Goal: Task Accomplishment & Management: Complete application form

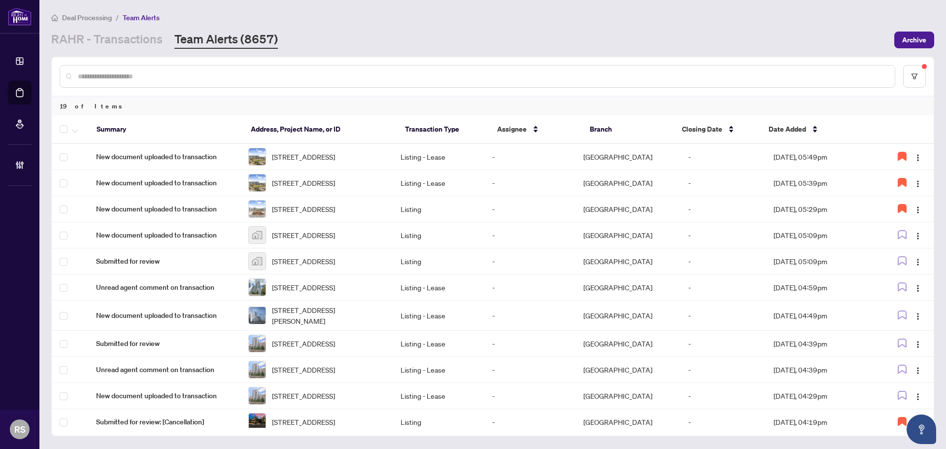
scroll to position [287, 0]
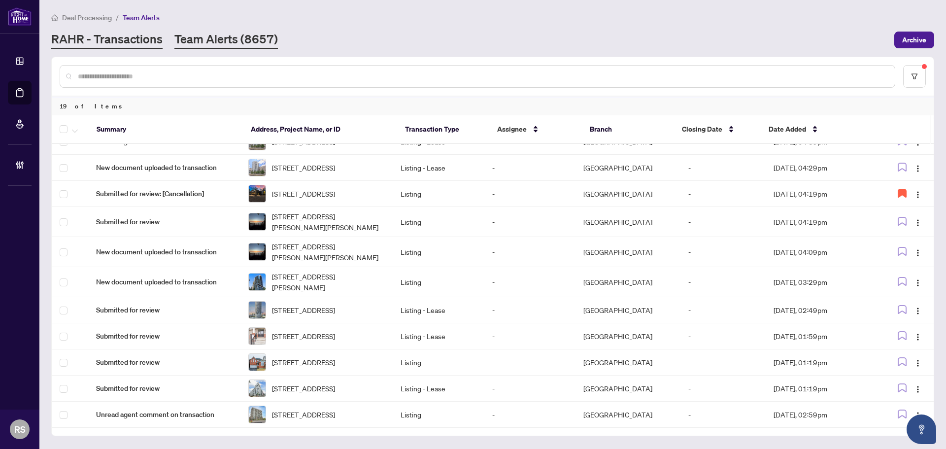
click at [125, 35] on link "RAHR - Transactions" at bounding box center [106, 40] width 111 height 18
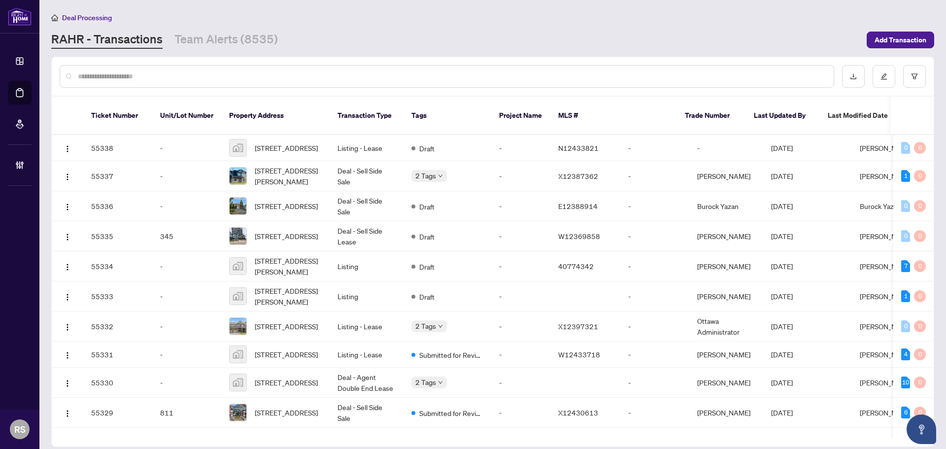
click at [120, 78] on input "text" at bounding box center [452, 76] width 748 height 11
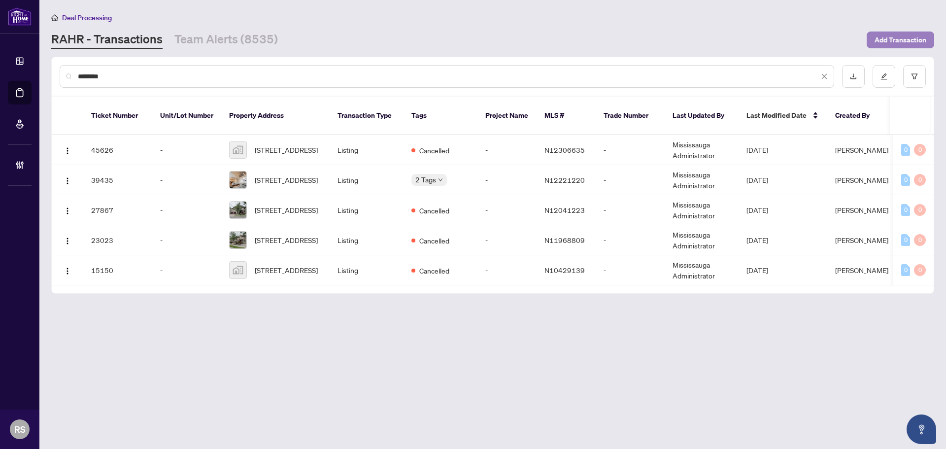
type input "********"
click at [889, 39] on span "Add Transaction" at bounding box center [901, 40] width 52 height 16
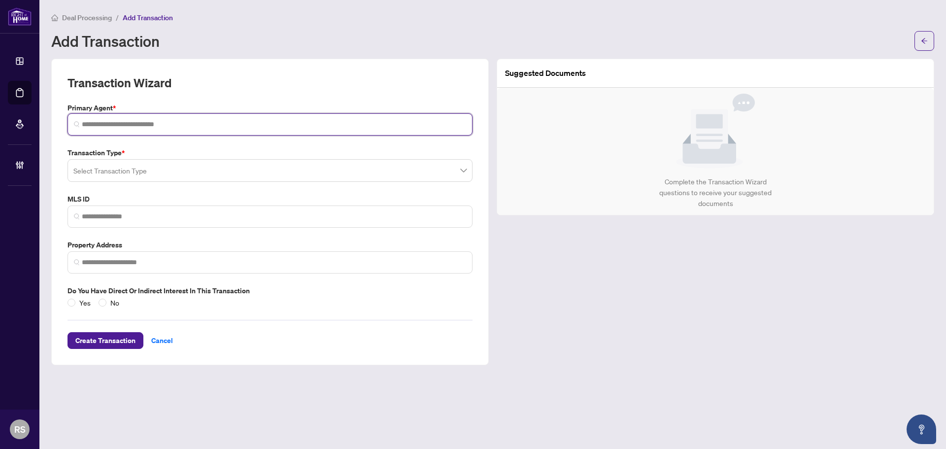
click at [103, 125] on input "search" at bounding box center [274, 124] width 384 height 10
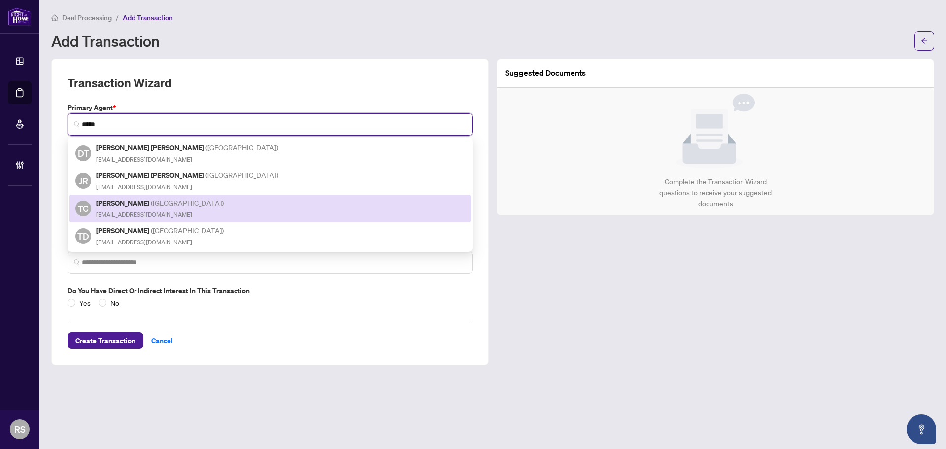
click at [151, 200] on span "( [GEOGRAPHIC_DATA] )" at bounding box center [187, 202] width 73 height 9
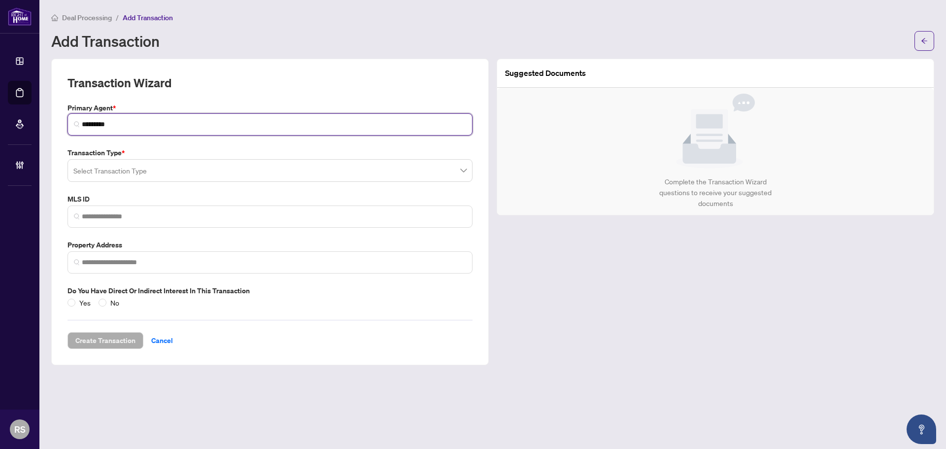
type input "*********"
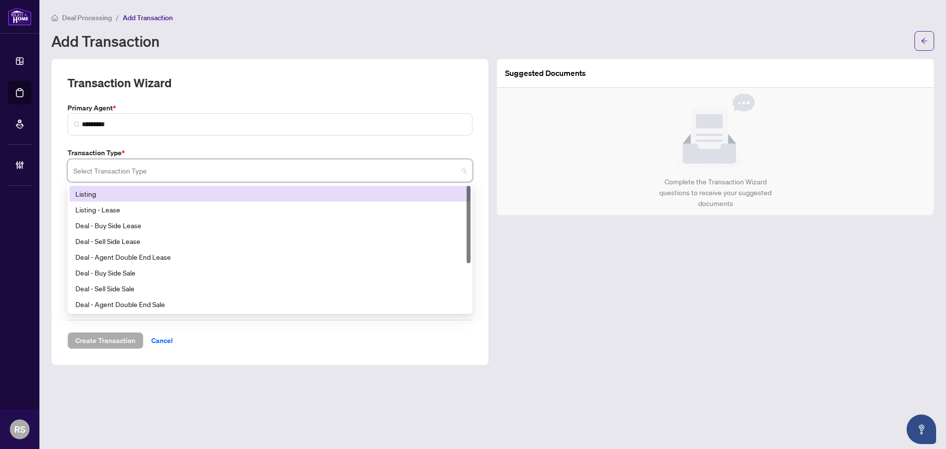
click at [113, 171] on input "search" at bounding box center [265, 172] width 384 height 22
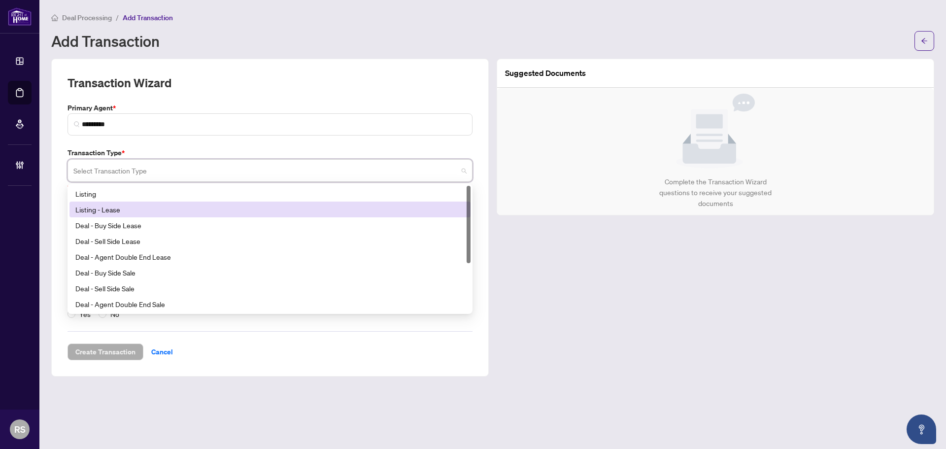
click at [97, 167] on input "search" at bounding box center [265, 172] width 384 height 22
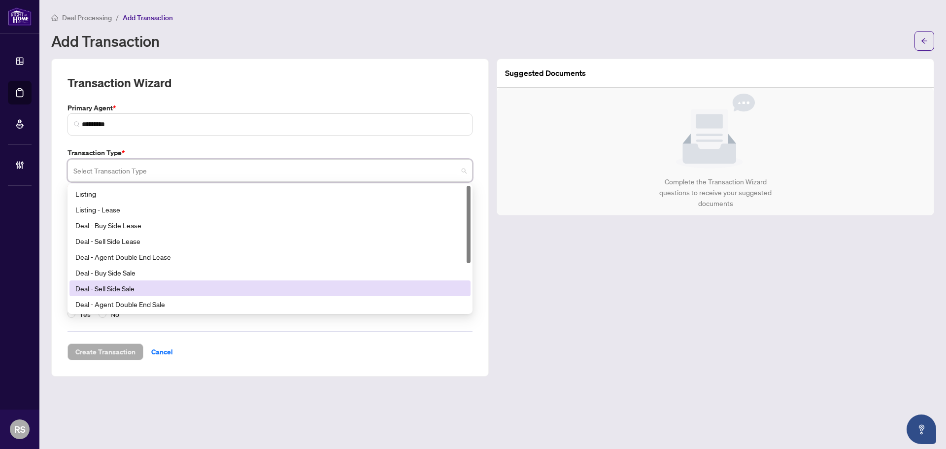
click at [113, 289] on div "Deal - Sell Side Sale" at bounding box center [269, 288] width 389 height 11
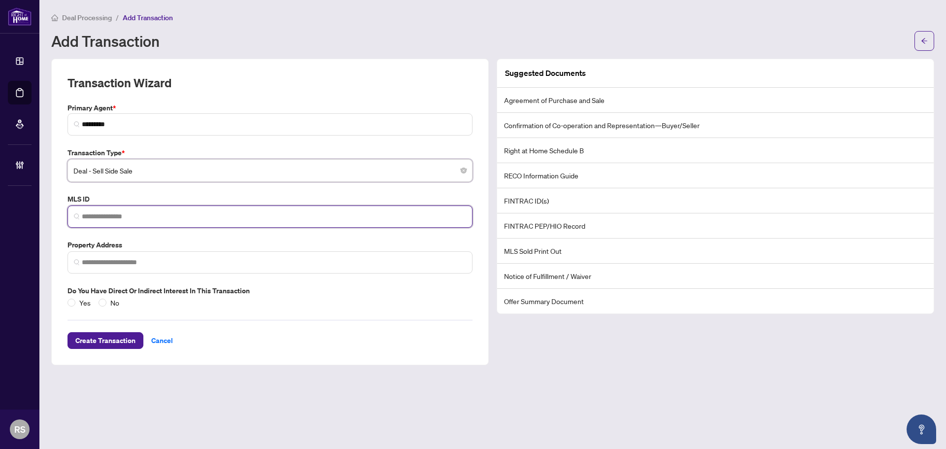
click at [99, 214] on input "search" at bounding box center [274, 216] width 384 height 10
paste input "*********"
type input "*********"
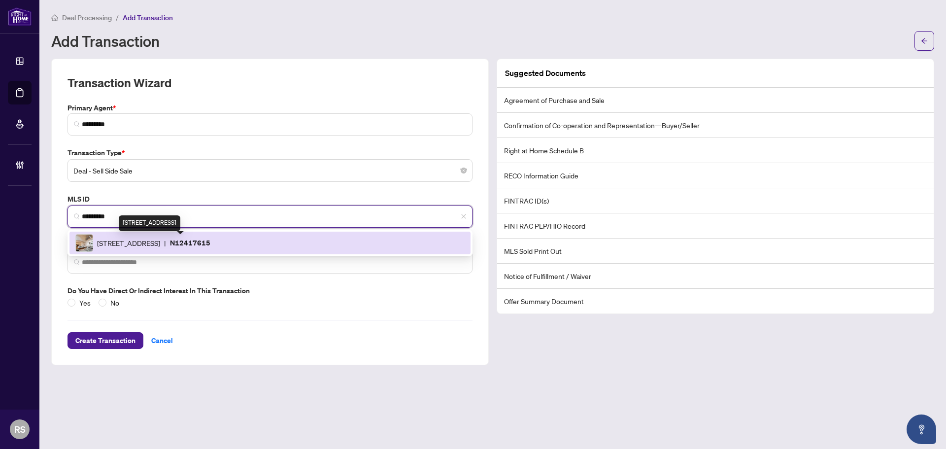
click at [133, 244] on span "[STREET_ADDRESS]" at bounding box center [128, 243] width 63 height 11
type input "**********"
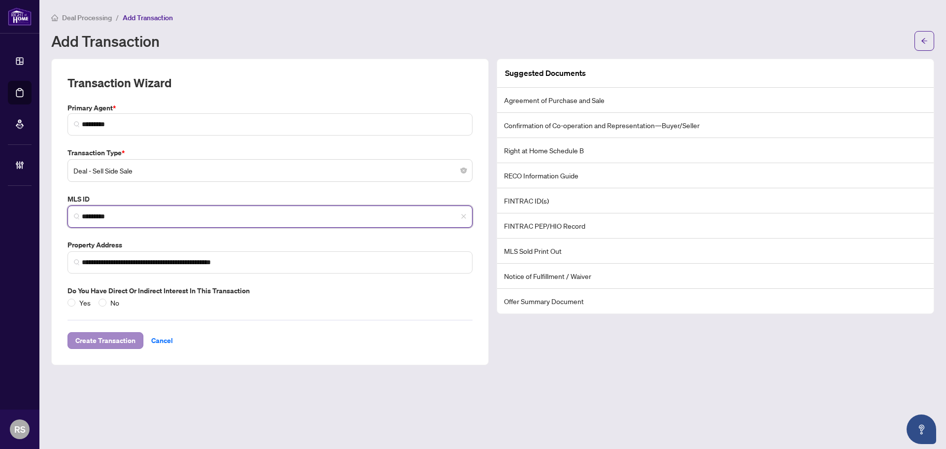
type input "*********"
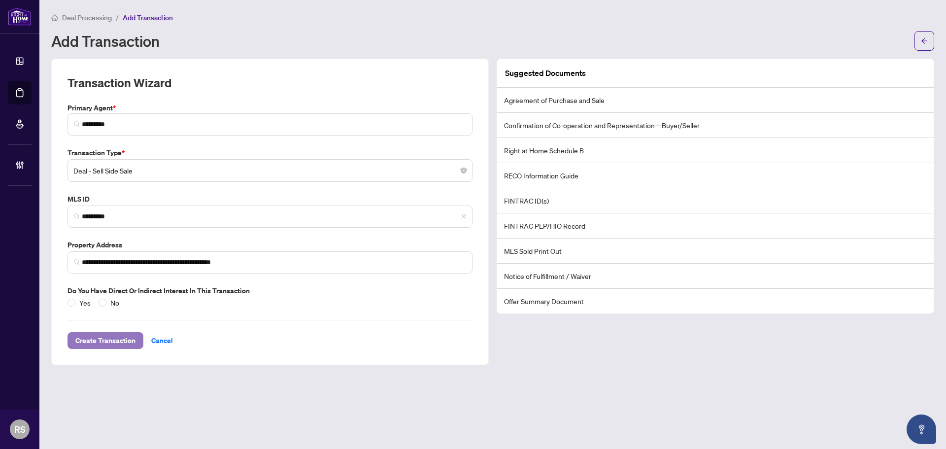
click at [114, 342] on span "Create Transaction" at bounding box center [105, 341] width 60 height 16
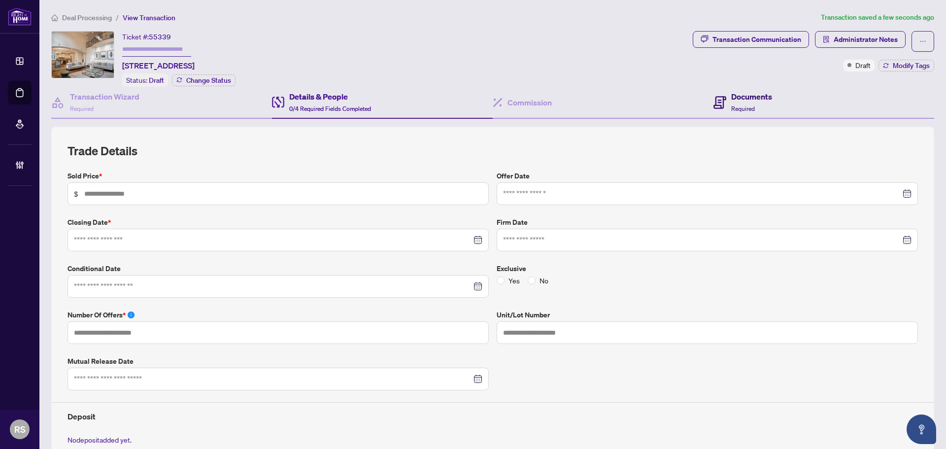
click at [749, 101] on div "Documents Required" at bounding box center [751, 102] width 41 height 23
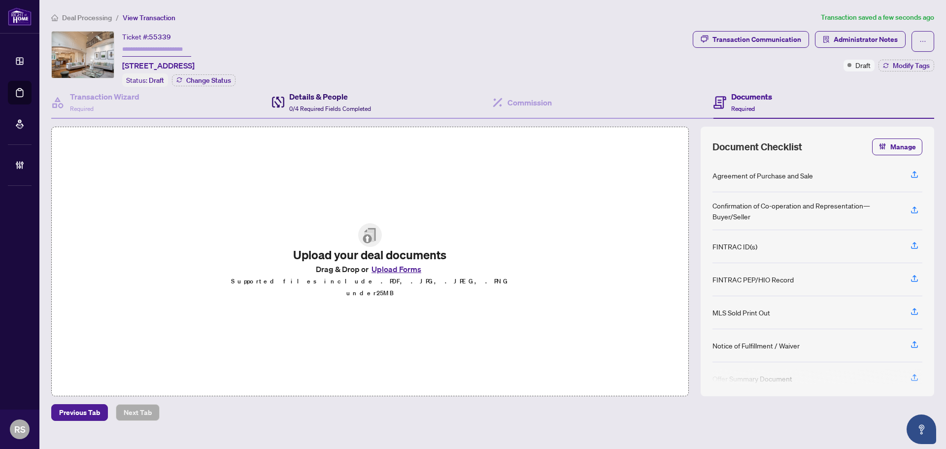
click at [316, 100] on h4 "Details & People" at bounding box center [330, 97] width 82 height 12
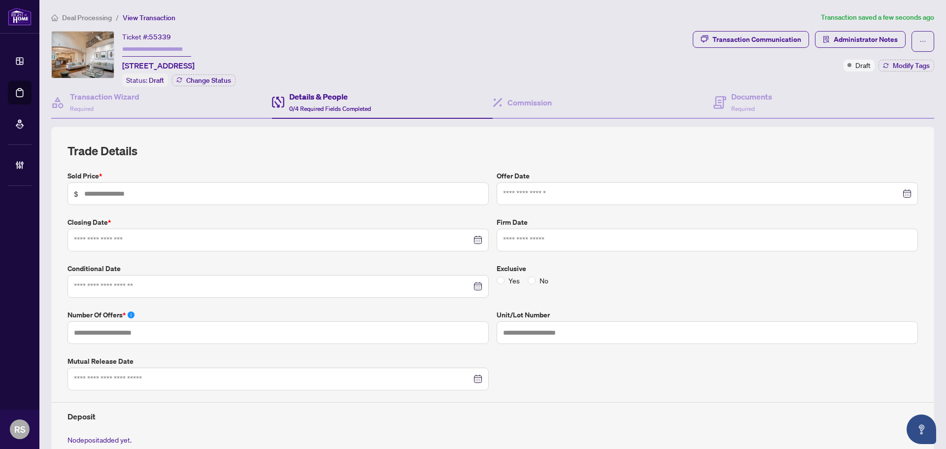
scroll to position [197, 0]
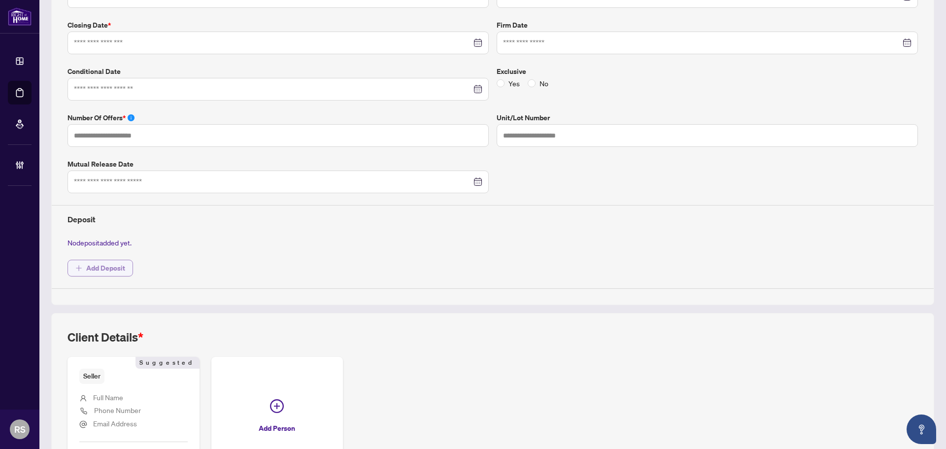
click at [107, 267] on span "Add Deposit" at bounding box center [105, 268] width 39 height 16
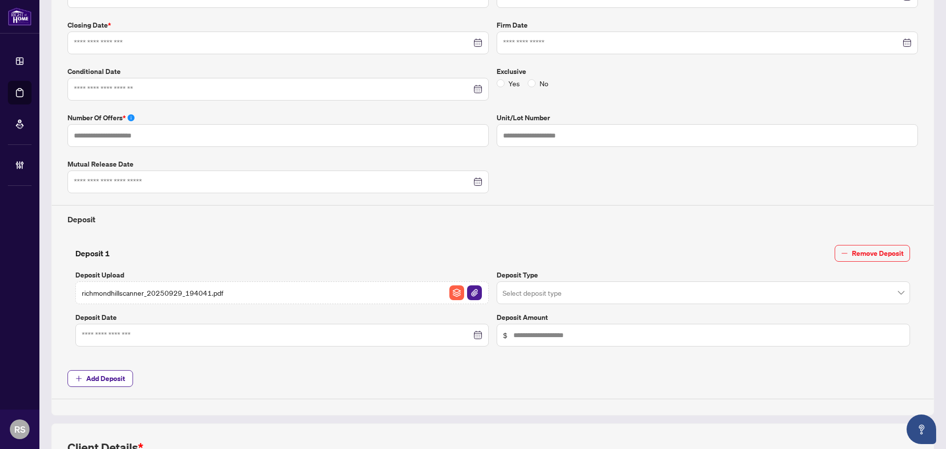
click at [568, 293] on input "search" at bounding box center [699, 294] width 393 height 22
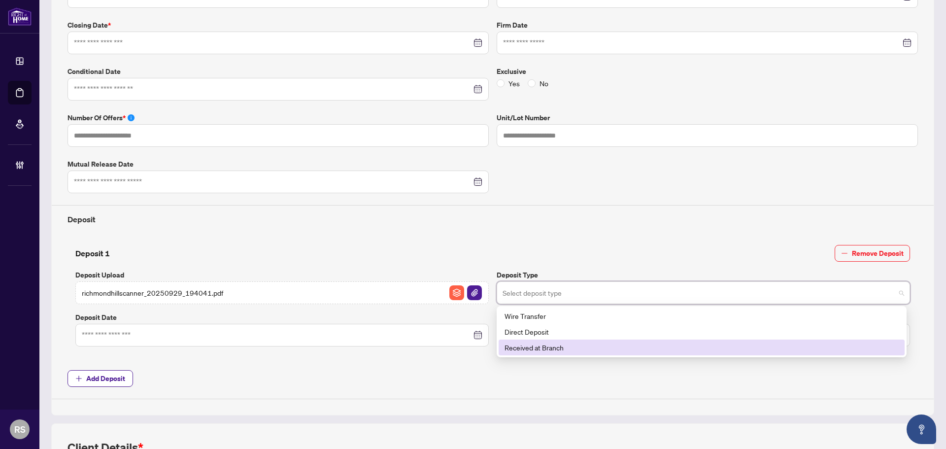
click at [519, 347] on div "Received at Branch" at bounding box center [702, 347] width 394 height 11
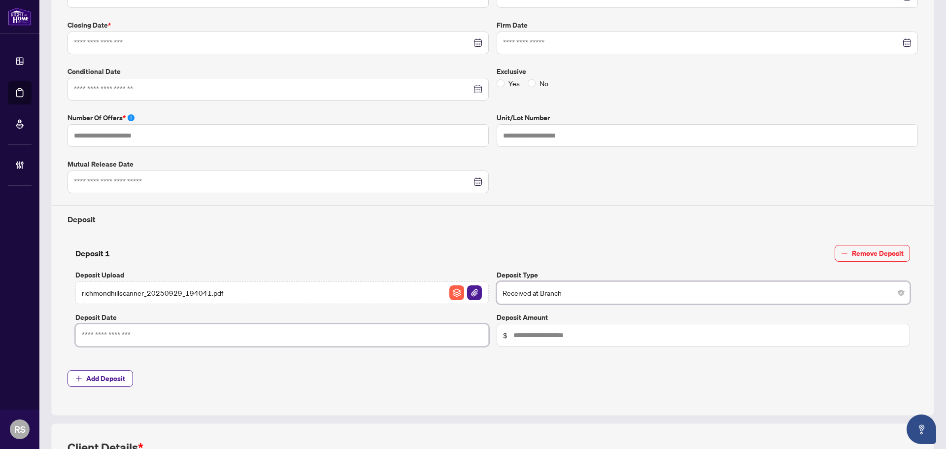
click at [115, 332] on input at bounding box center [277, 335] width 390 height 11
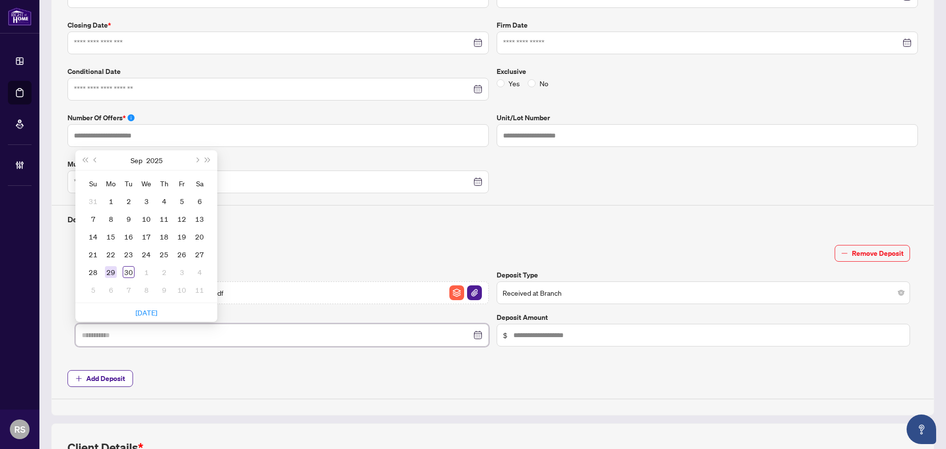
type input "**********"
click at [111, 273] on div "29" at bounding box center [111, 272] width 12 height 12
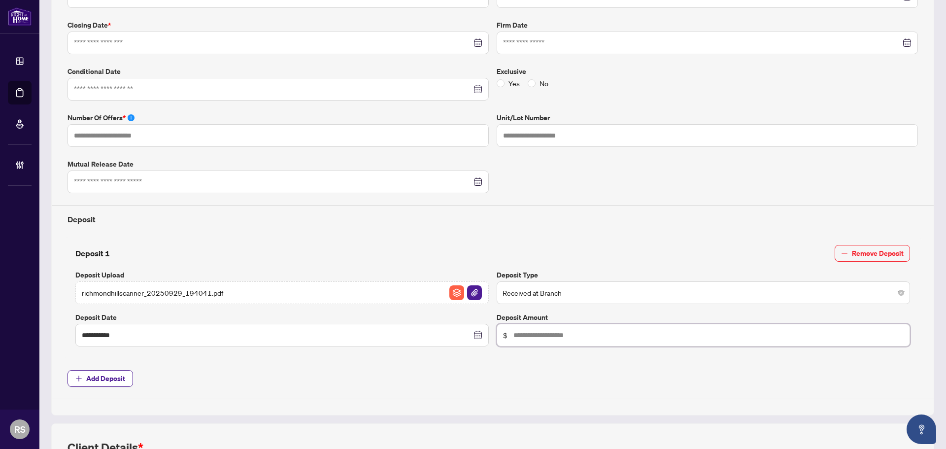
click at [562, 331] on input "text" at bounding box center [709, 335] width 390 height 11
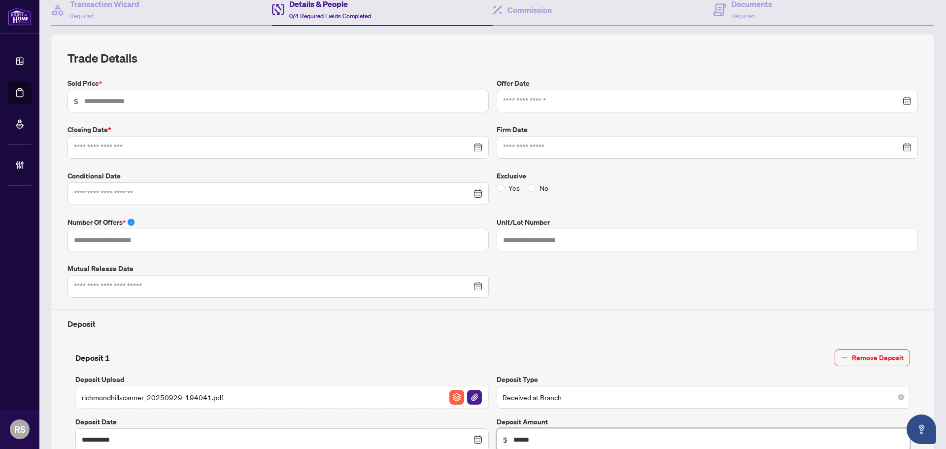
scroll to position [0, 0]
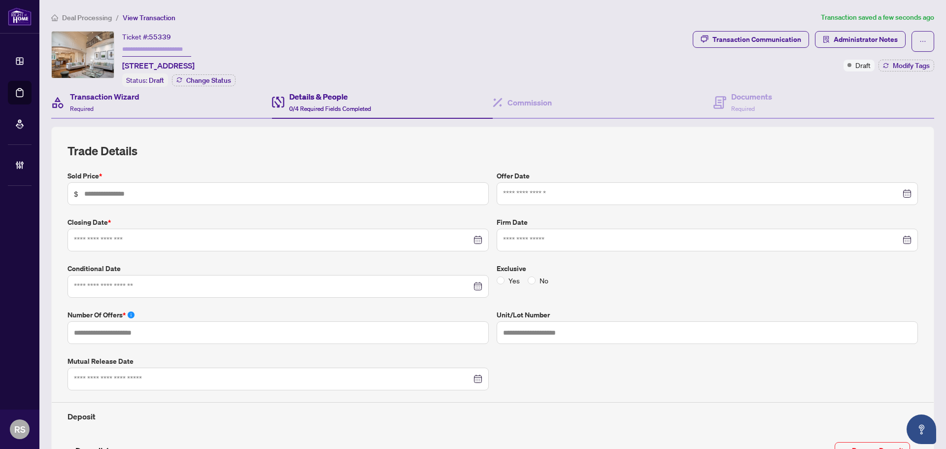
type input "******"
click at [109, 93] on h4 "Transaction Wizard" at bounding box center [104, 97] width 69 height 12
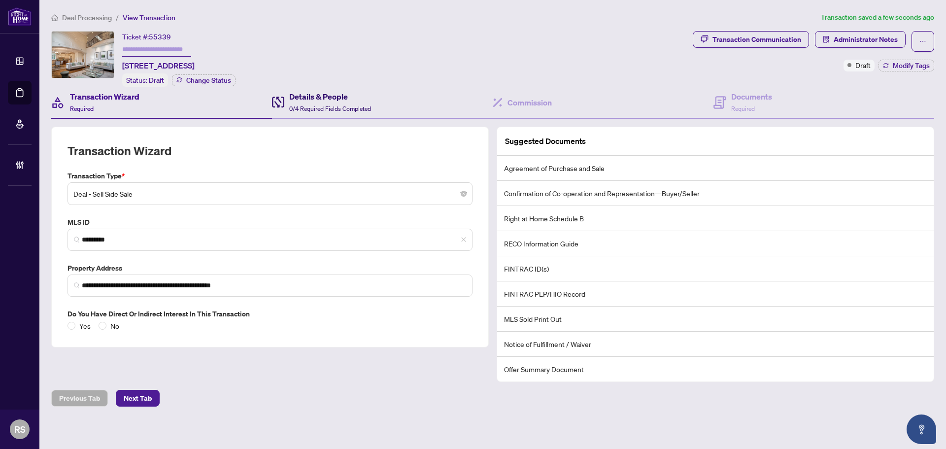
click at [328, 95] on h4 "Details & People" at bounding box center [330, 97] width 82 height 12
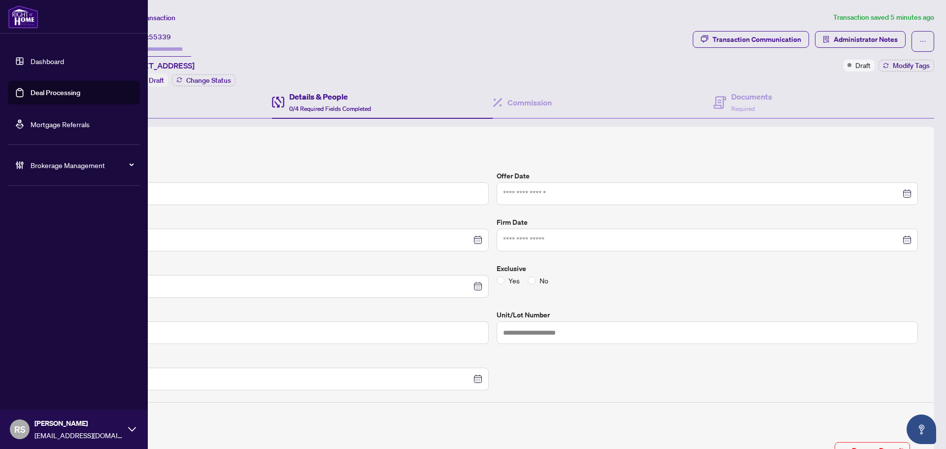
click at [43, 60] on link "Dashboard" at bounding box center [48, 61] width 34 height 9
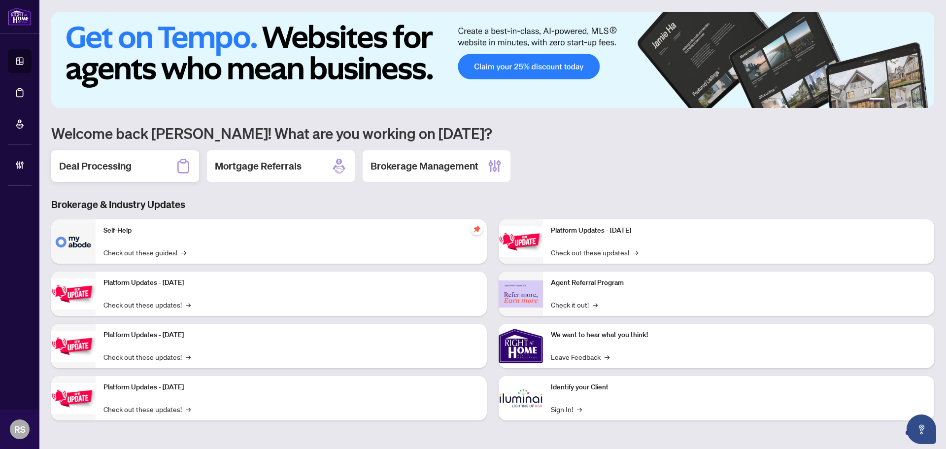
click at [88, 164] on h2 "Deal Processing" at bounding box center [95, 166] width 72 height 14
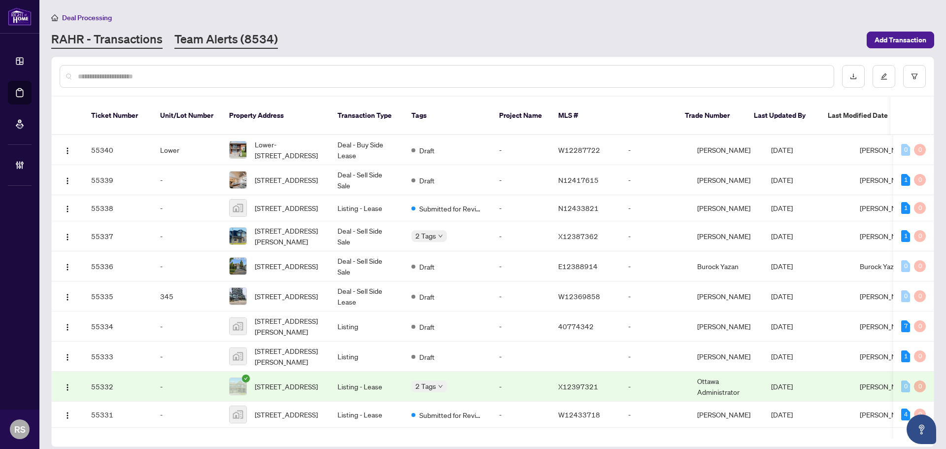
click at [210, 38] on link "Team Alerts (8534)" at bounding box center [225, 40] width 103 height 18
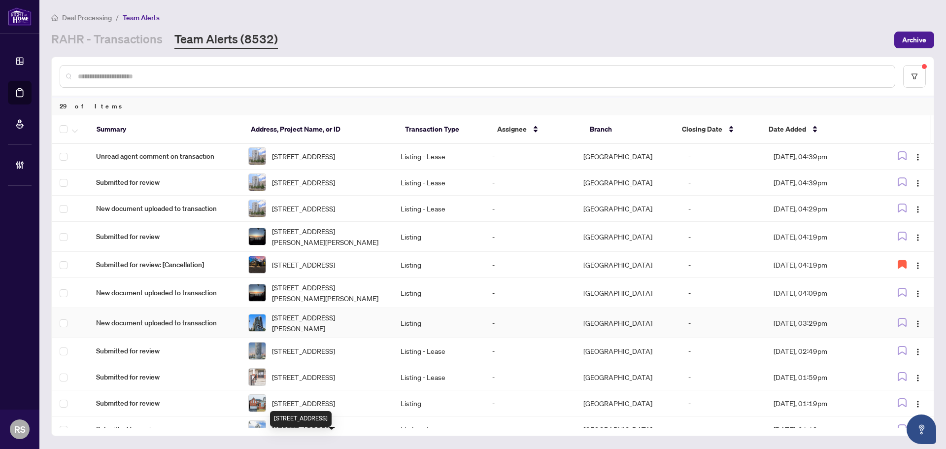
scroll to position [489, 0]
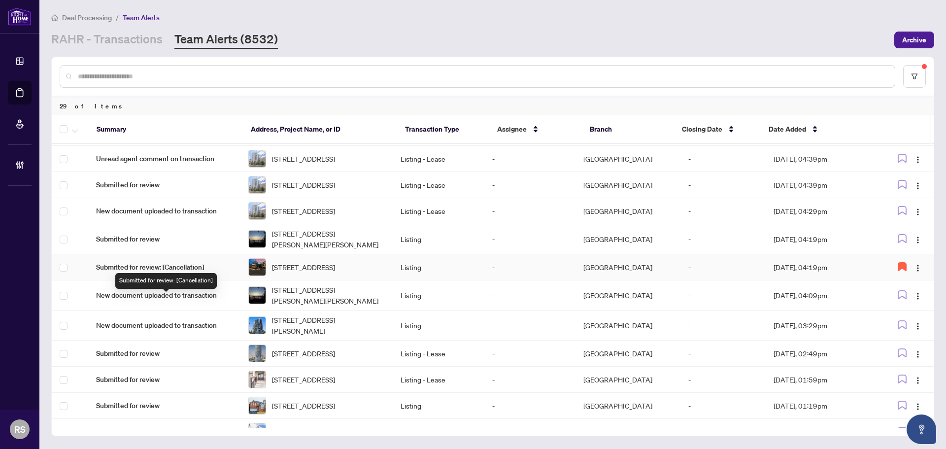
click at [186, 273] on span "Submitted for review: [Cancellation]" at bounding box center [164, 267] width 137 height 11
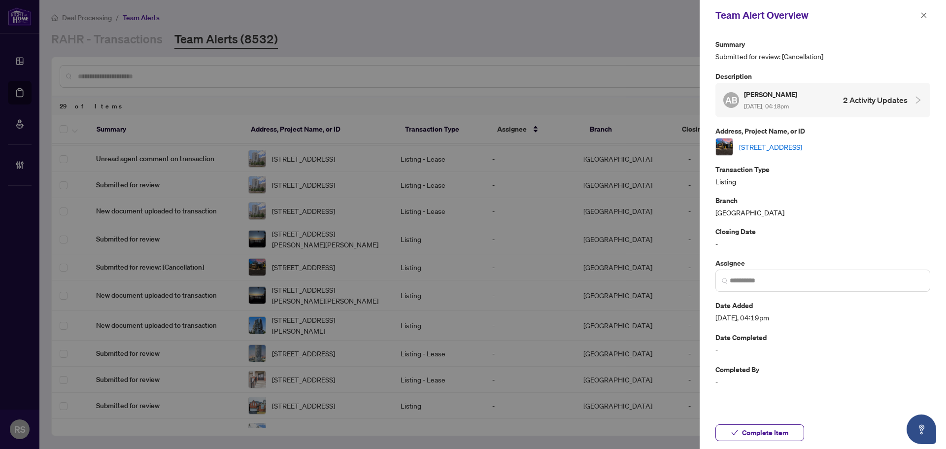
click at [784, 146] on link "[STREET_ADDRESS]" at bounding box center [770, 146] width 63 height 11
click at [921, 15] on icon "close" at bounding box center [924, 15] width 7 height 7
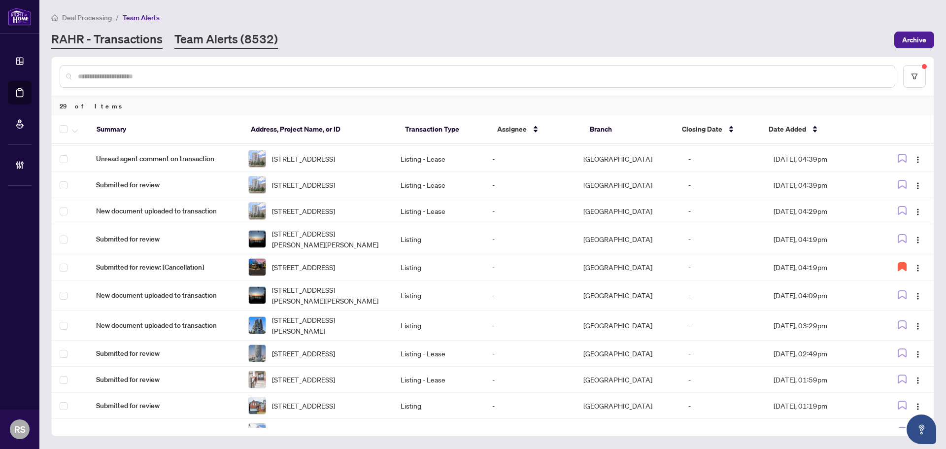
click at [115, 40] on link "RAHR - Transactions" at bounding box center [106, 40] width 111 height 18
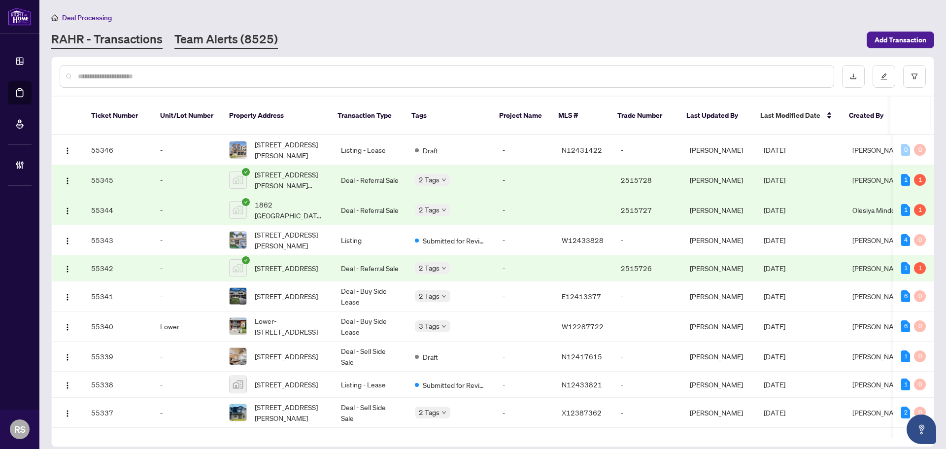
click at [203, 40] on link "Team Alerts (8525)" at bounding box center [225, 40] width 103 height 18
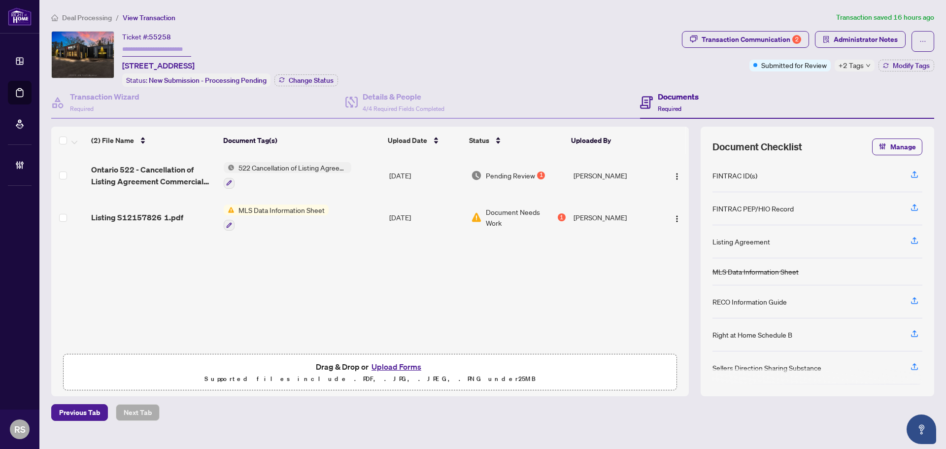
click at [86, 17] on span "Deal Processing" at bounding box center [87, 17] width 50 height 9
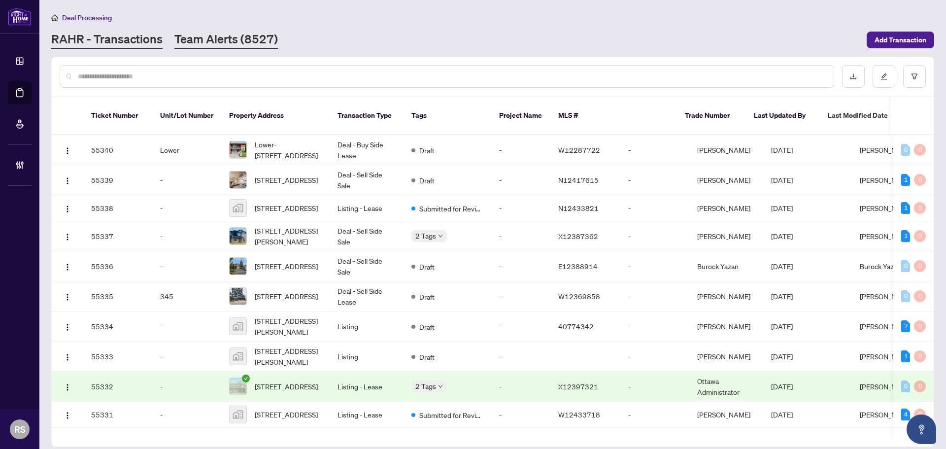
click at [227, 38] on link "Team Alerts (8527)" at bounding box center [225, 40] width 103 height 18
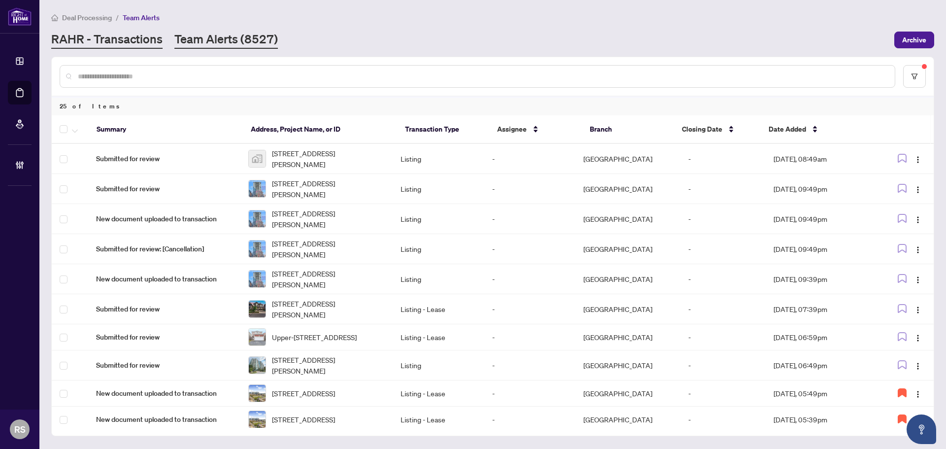
click at [89, 35] on link "RAHR - Transactions" at bounding box center [106, 40] width 111 height 18
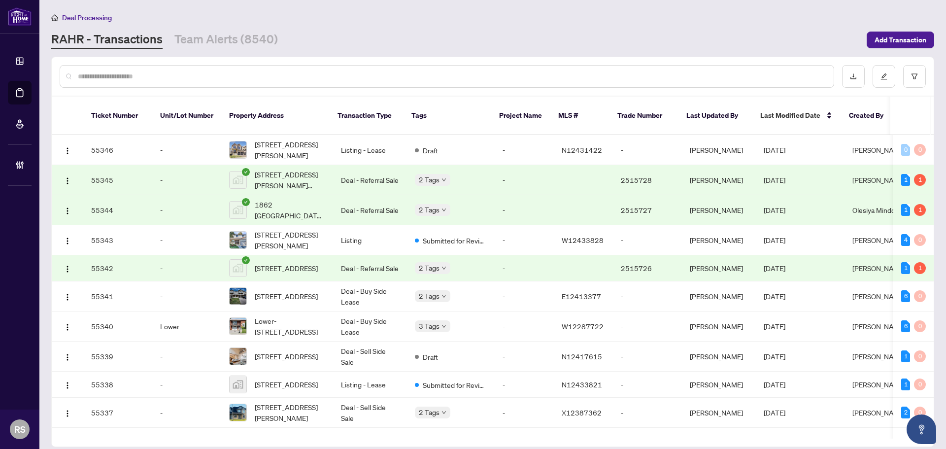
click at [116, 77] on input "text" at bounding box center [452, 76] width 748 height 11
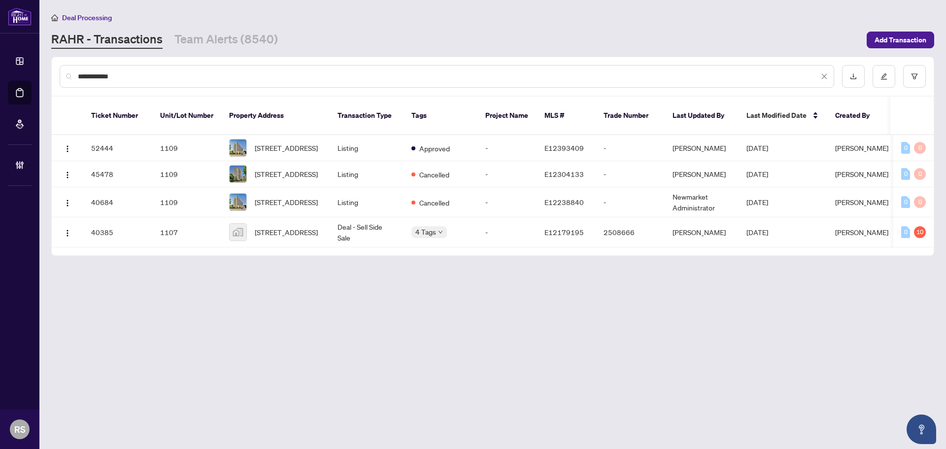
type input "**********"
click at [280, 229] on span "[STREET_ADDRESS]" at bounding box center [286, 232] width 63 height 11
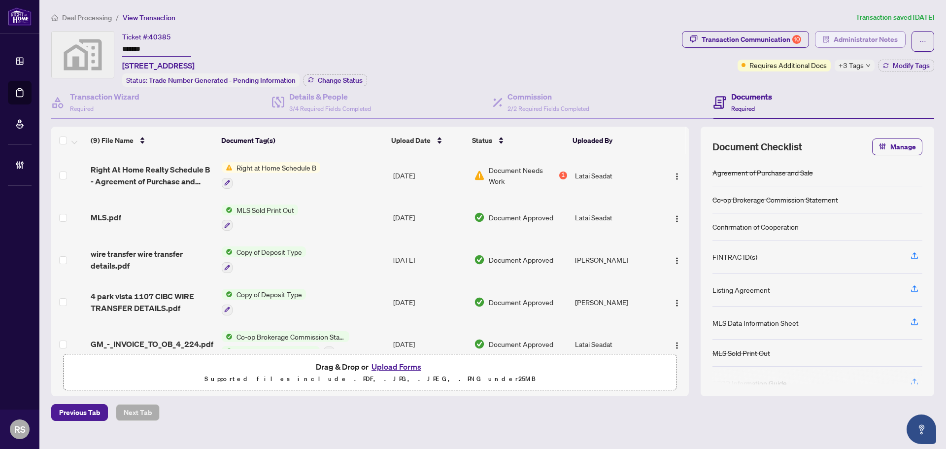
click at [857, 34] on span "Administrator Notes" at bounding box center [866, 40] width 64 height 16
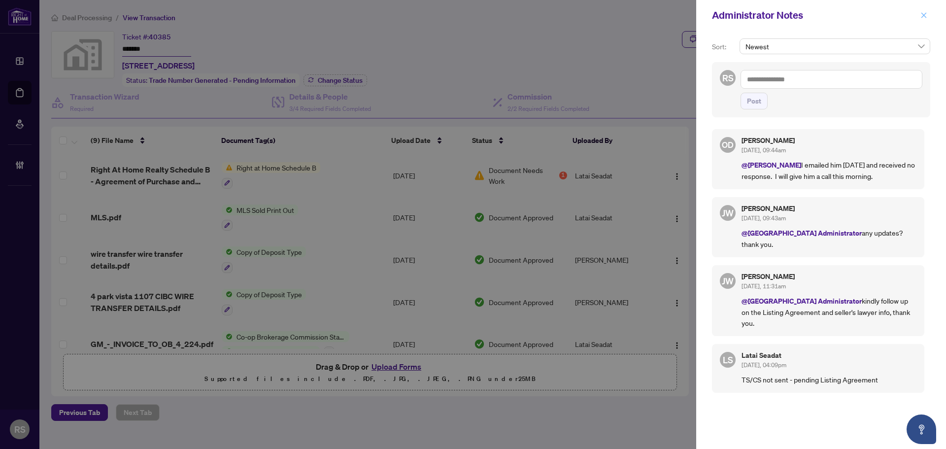
click at [922, 17] on icon "close" at bounding box center [924, 14] width 5 height 5
